Goal: Task Accomplishment & Management: Complete application form

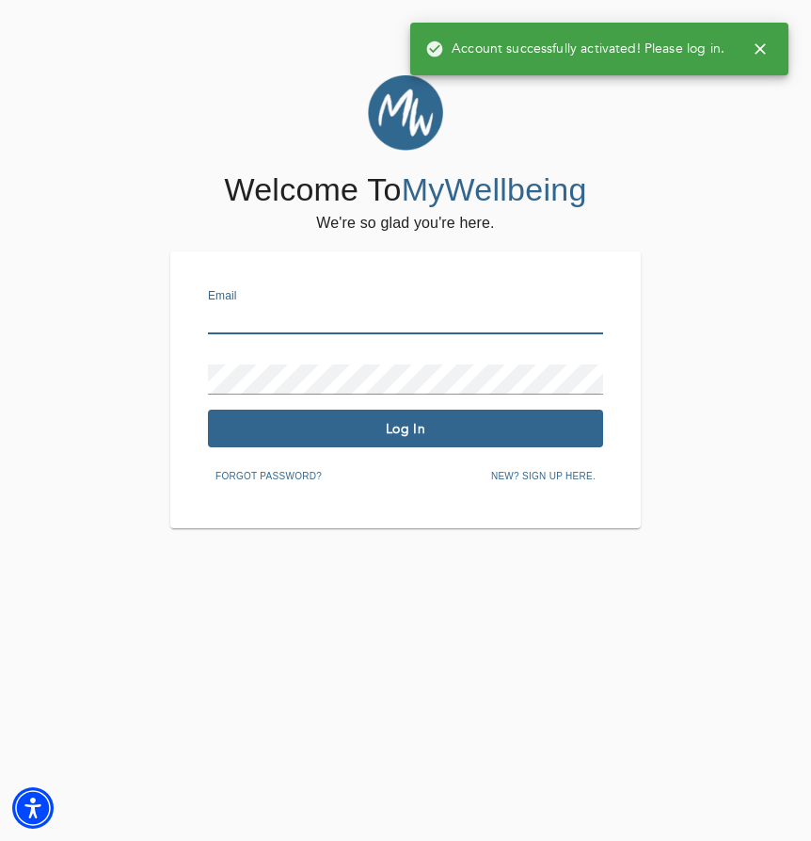
click at [302, 323] on input "text" at bounding box center [405, 319] width 395 height 30
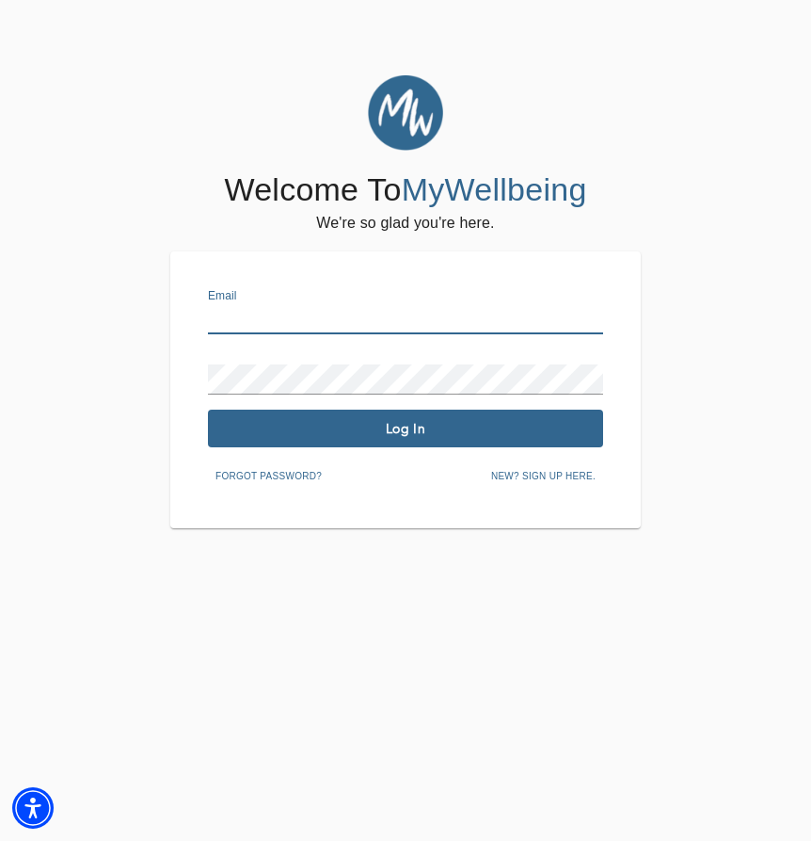
type input "[PERSON_NAME][EMAIL_ADDRESS][DOMAIN_NAME]"
click at [265, 481] on span "Forgot password?" at bounding box center [269, 476] width 106 height 17
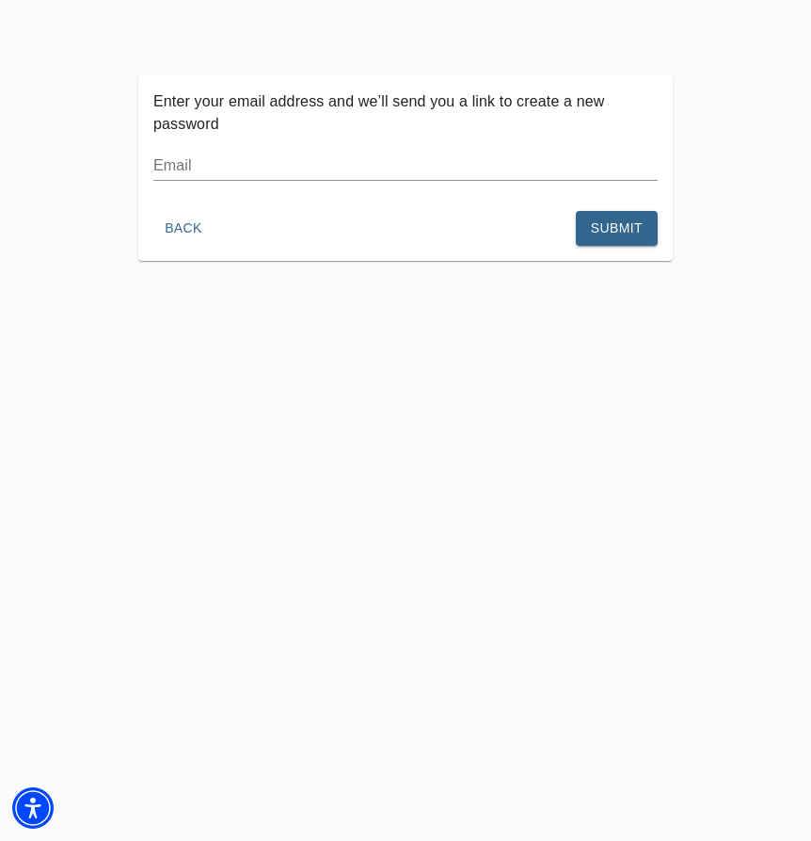
click at [219, 147] on div "Email" at bounding box center [405, 158] width 505 height 45
click at [211, 175] on input "text" at bounding box center [405, 166] width 505 height 30
type input "[PERSON_NAME][EMAIL_ADDRESS][DOMAIN_NAME]"
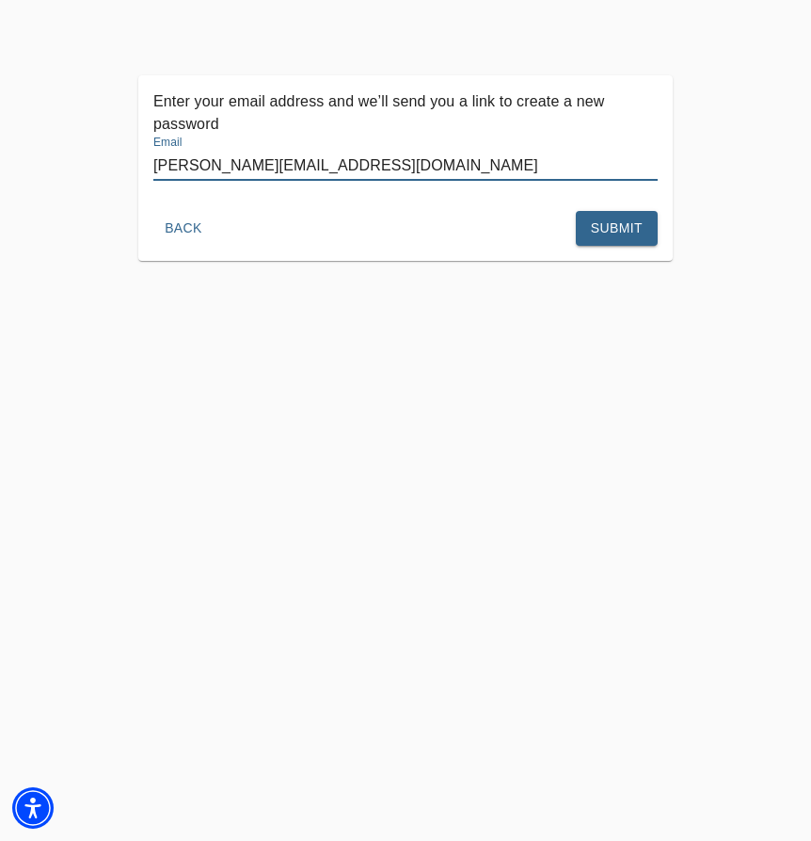
click at [633, 228] on span "Submit" at bounding box center [617, 228] width 52 height 24
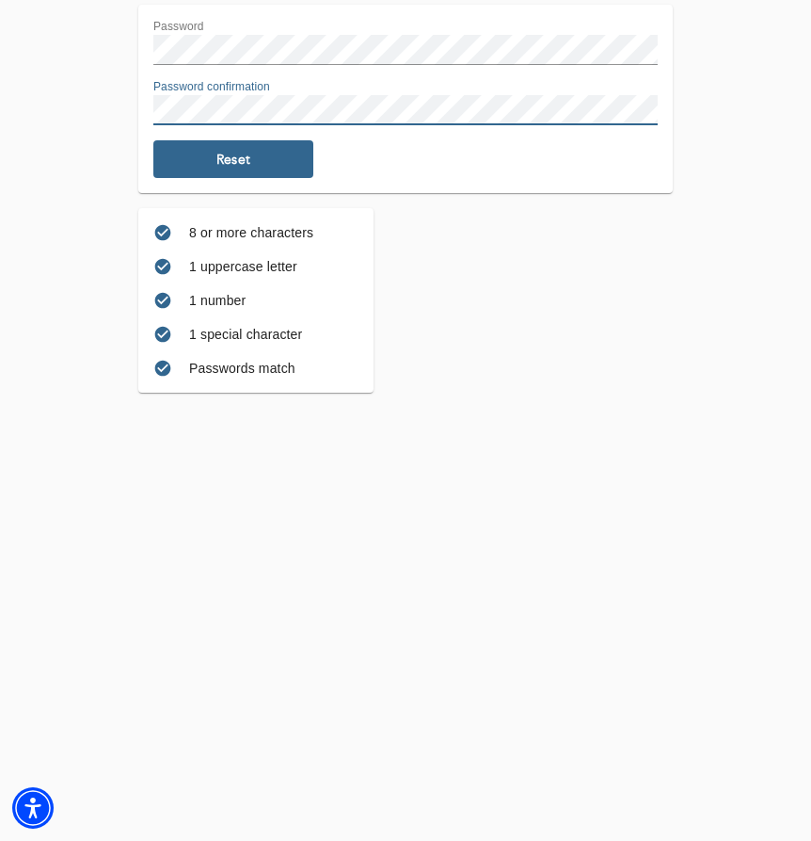
click at [574, 353] on div "8 or more characters 1 uppercase letter 1 number 1 special character Passwords …" at bounding box center [405, 300] width 535 height 184
click at [278, 167] on span "Reset" at bounding box center [233, 160] width 145 height 18
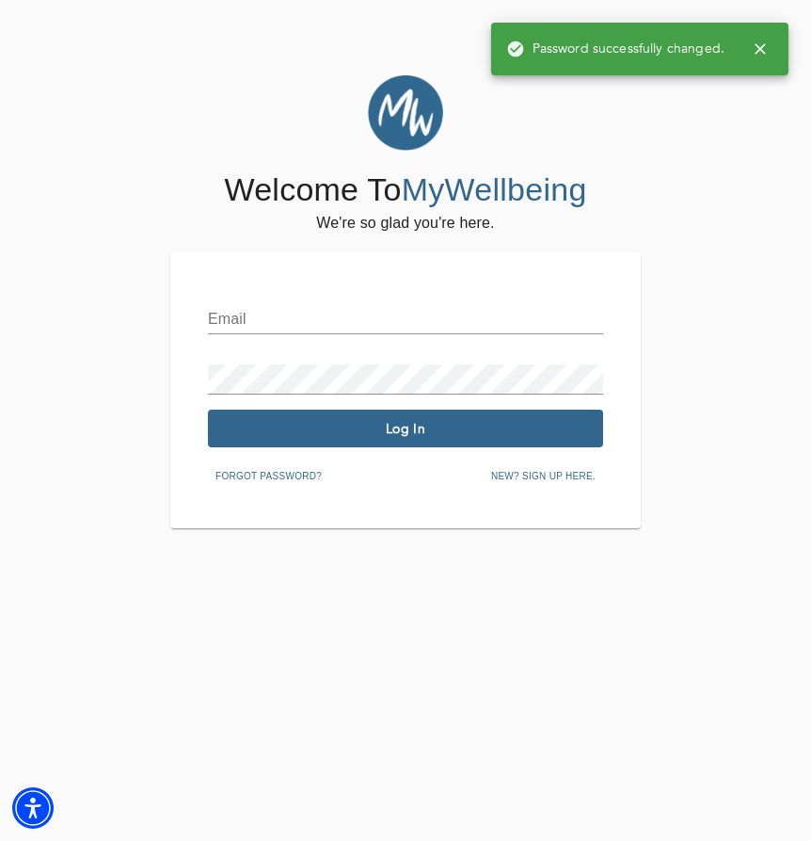
type input "[PERSON_NAME][EMAIL_ADDRESS][DOMAIN_NAME]"
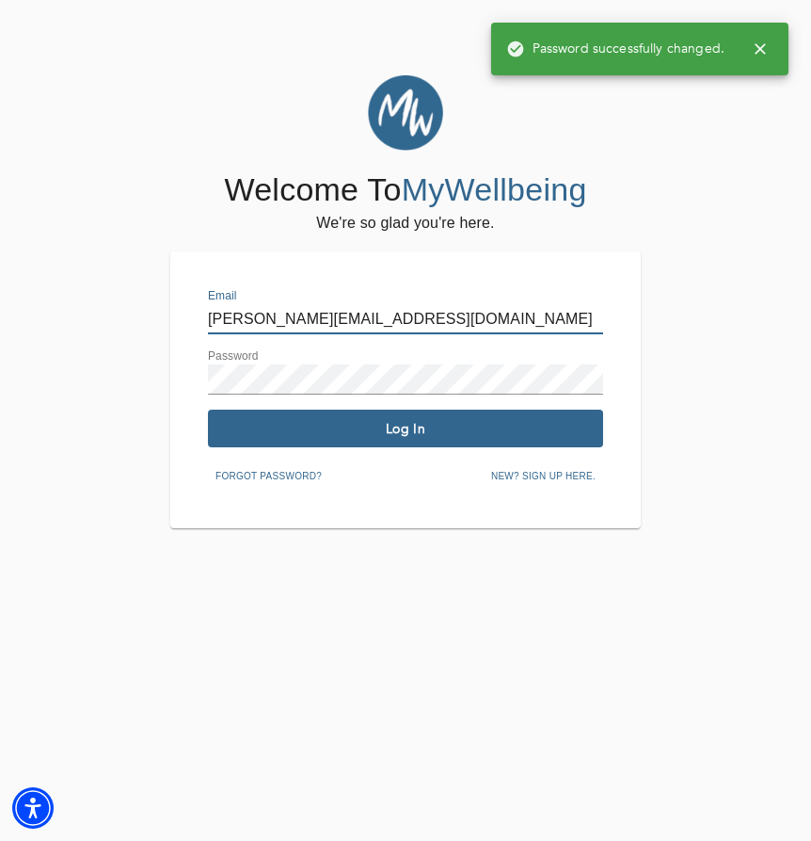
click at [517, 430] on span "Log In" at bounding box center [406, 429] width 380 height 18
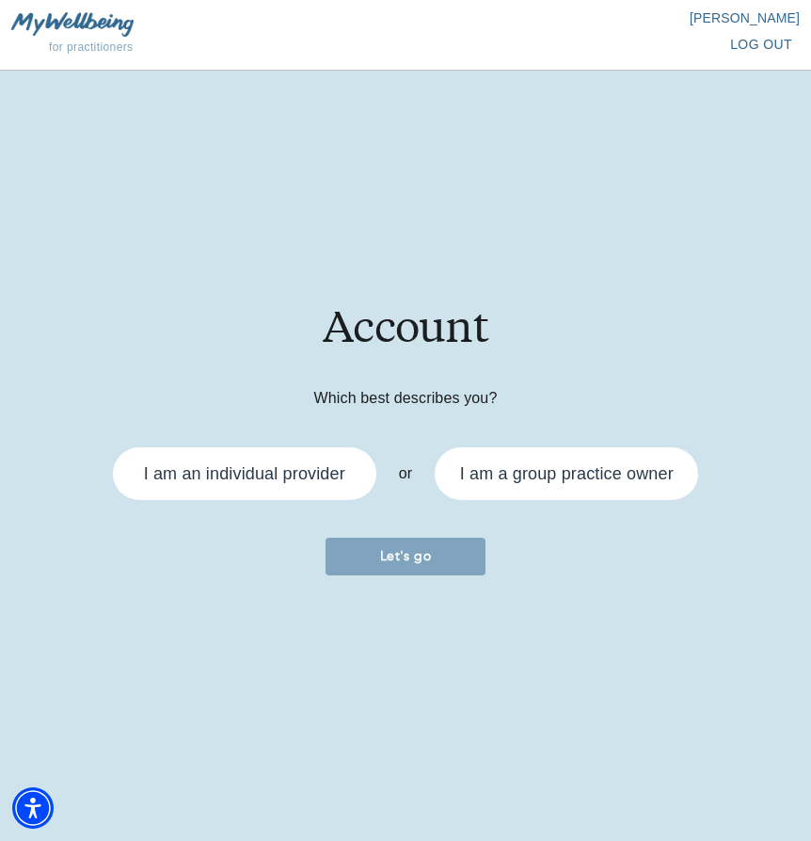
click at [281, 453] on div "I am an individual provider" at bounding box center [245, 473] width 264 height 53
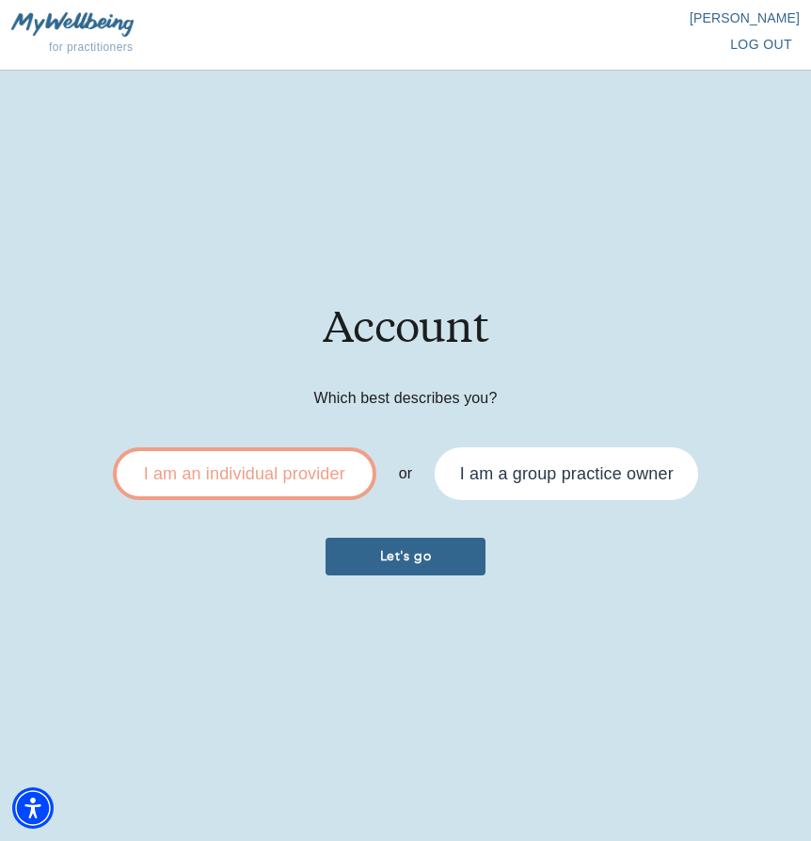
click at [401, 581] on div "Let's go" at bounding box center [405, 556] width 781 height 68
click at [404, 568] on button "Let's go" at bounding box center [406, 556] width 160 height 38
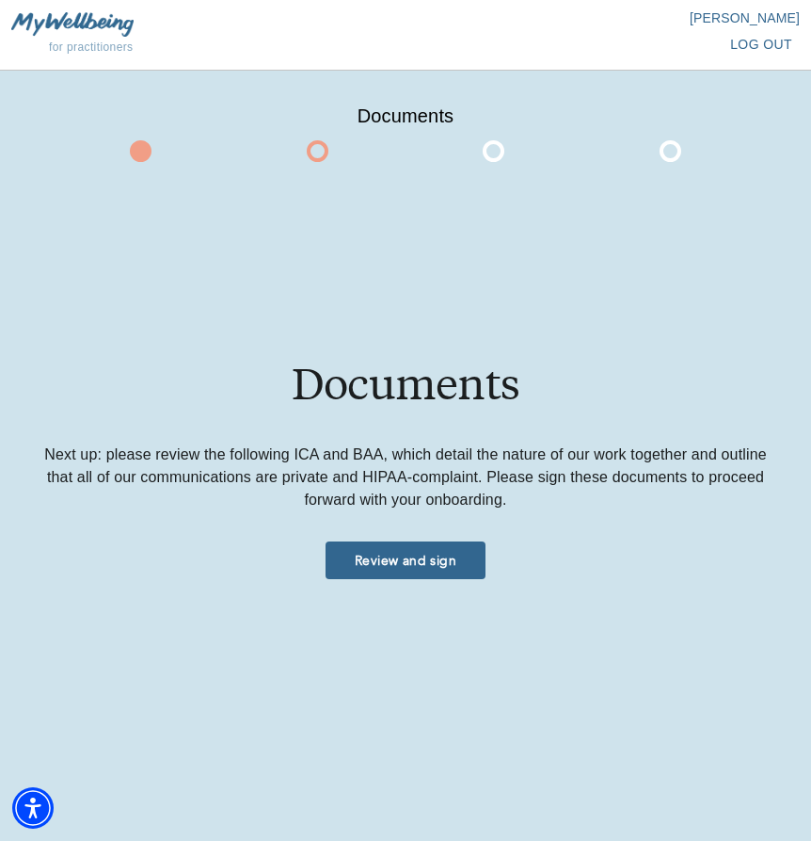
click at [404, 568] on span "Review and sign" at bounding box center [405, 561] width 145 height 18
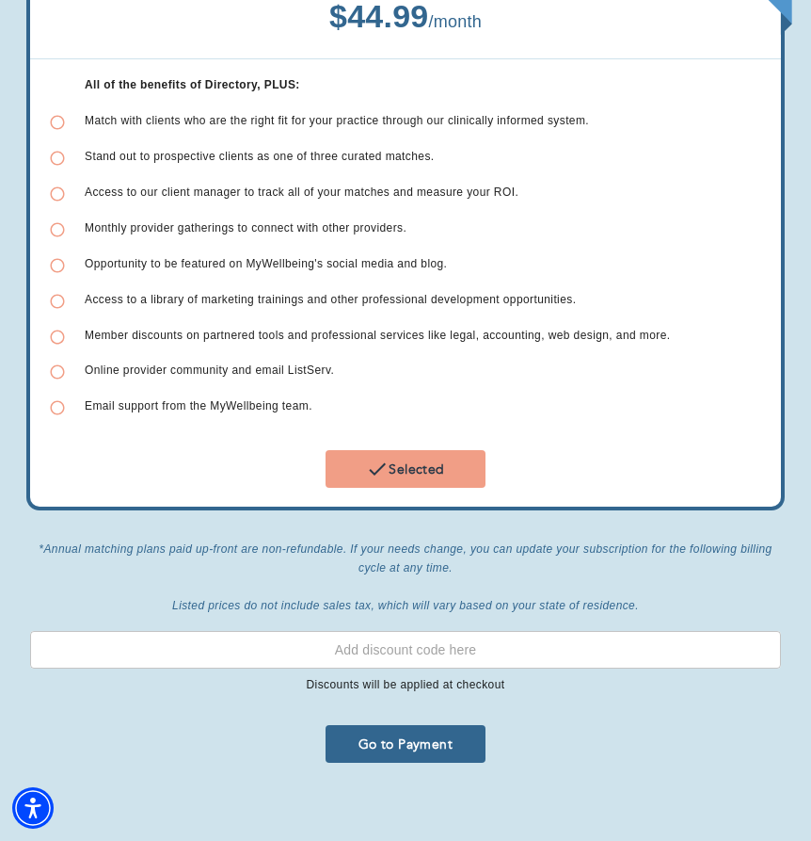
scroll to position [860, 0]
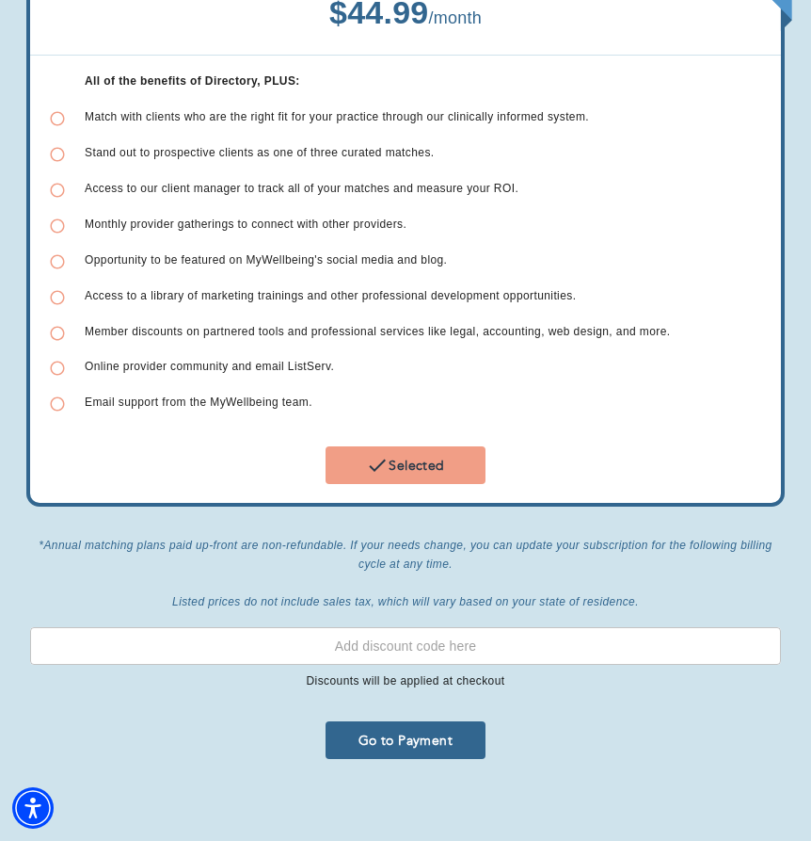
click at [386, 731] on span "Go to Payment" at bounding box center [405, 740] width 145 height 18
